Goal: Navigation & Orientation: Find specific page/section

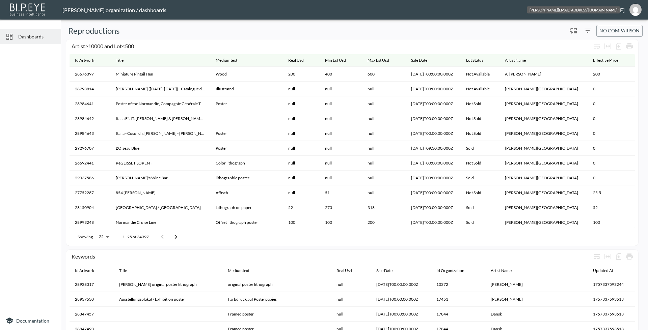
click at [631, 12] on img "jessica@mutualart.com" at bounding box center [635, 10] width 12 height 12
click at [607, 25] on li "Switch Organization" at bounding box center [618, 27] width 58 height 12
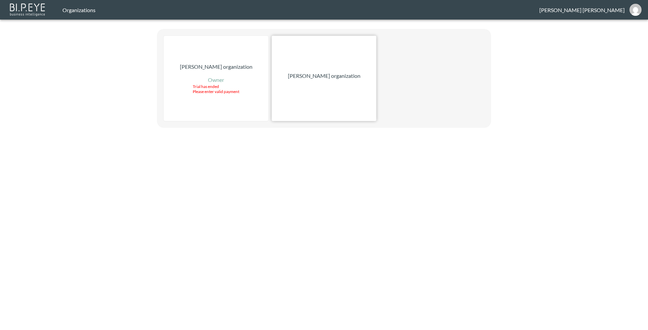
click at [309, 73] on p "[PERSON_NAME] organization" at bounding box center [324, 76] width 73 height 8
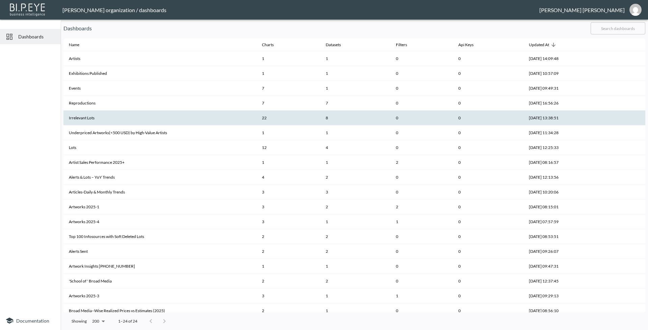
click at [125, 113] on th "Irrelevant Lots" at bounding box center [159, 118] width 193 height 15
